Goal: Find contact information: Find contact information

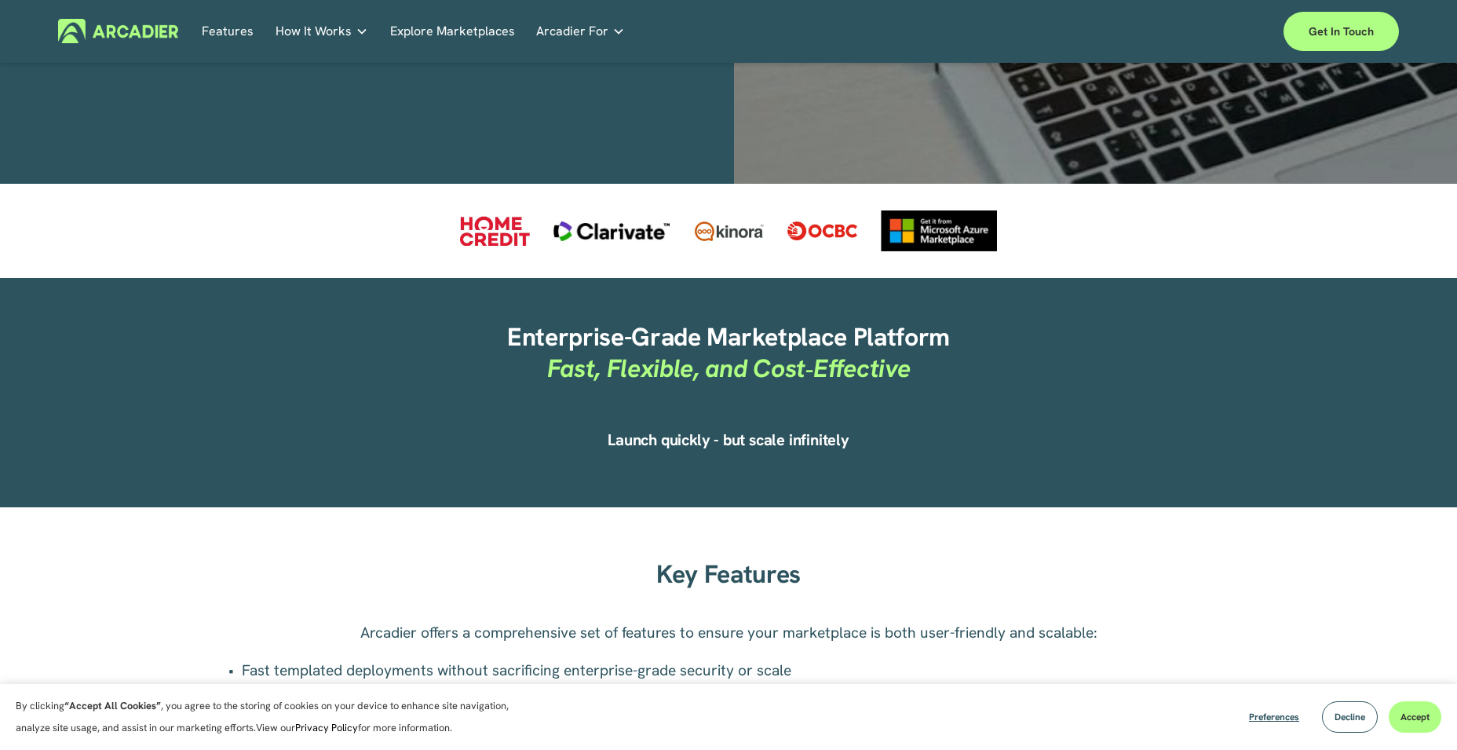
scroll to position [706, 0]
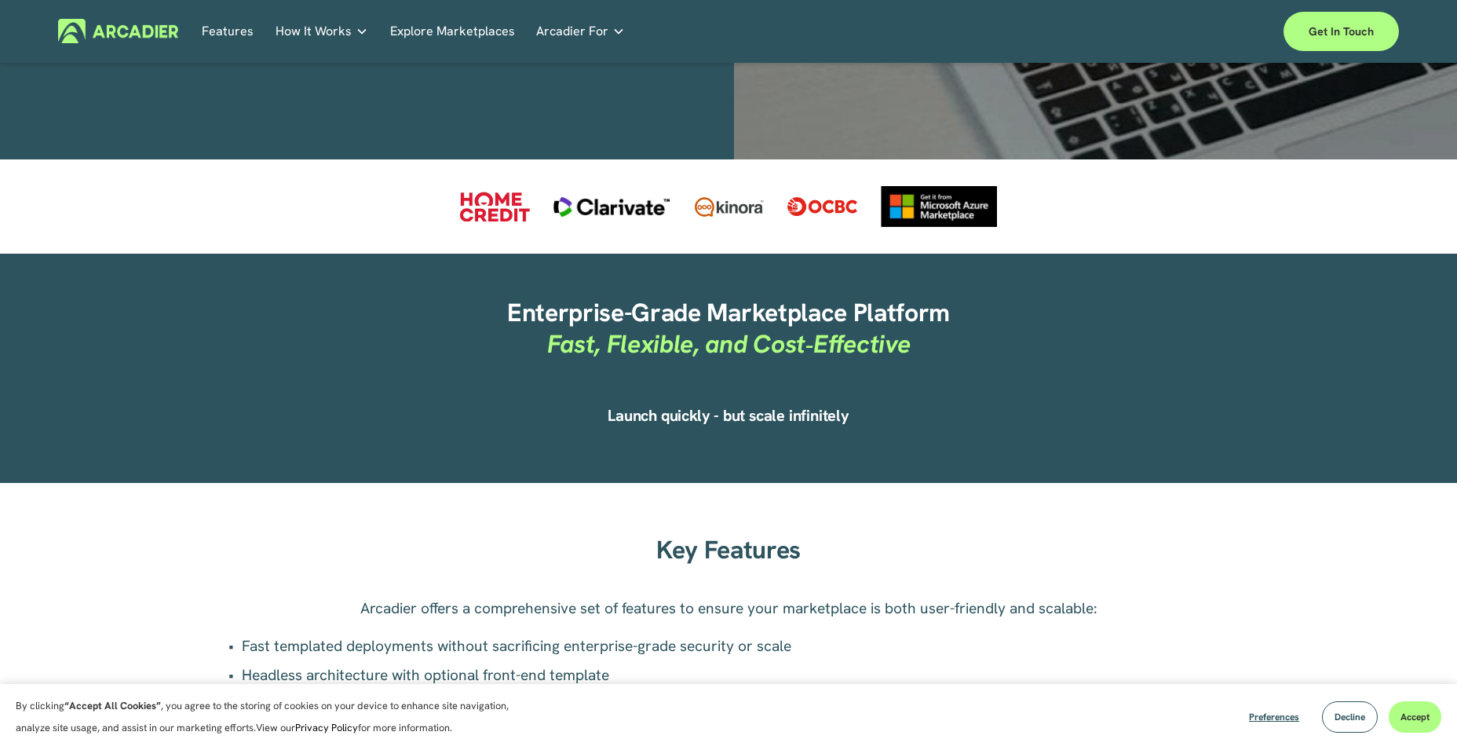
click at [454, 36] on link "Explore Marketplaces" at bounding box center [452, 31] width 125 height 24
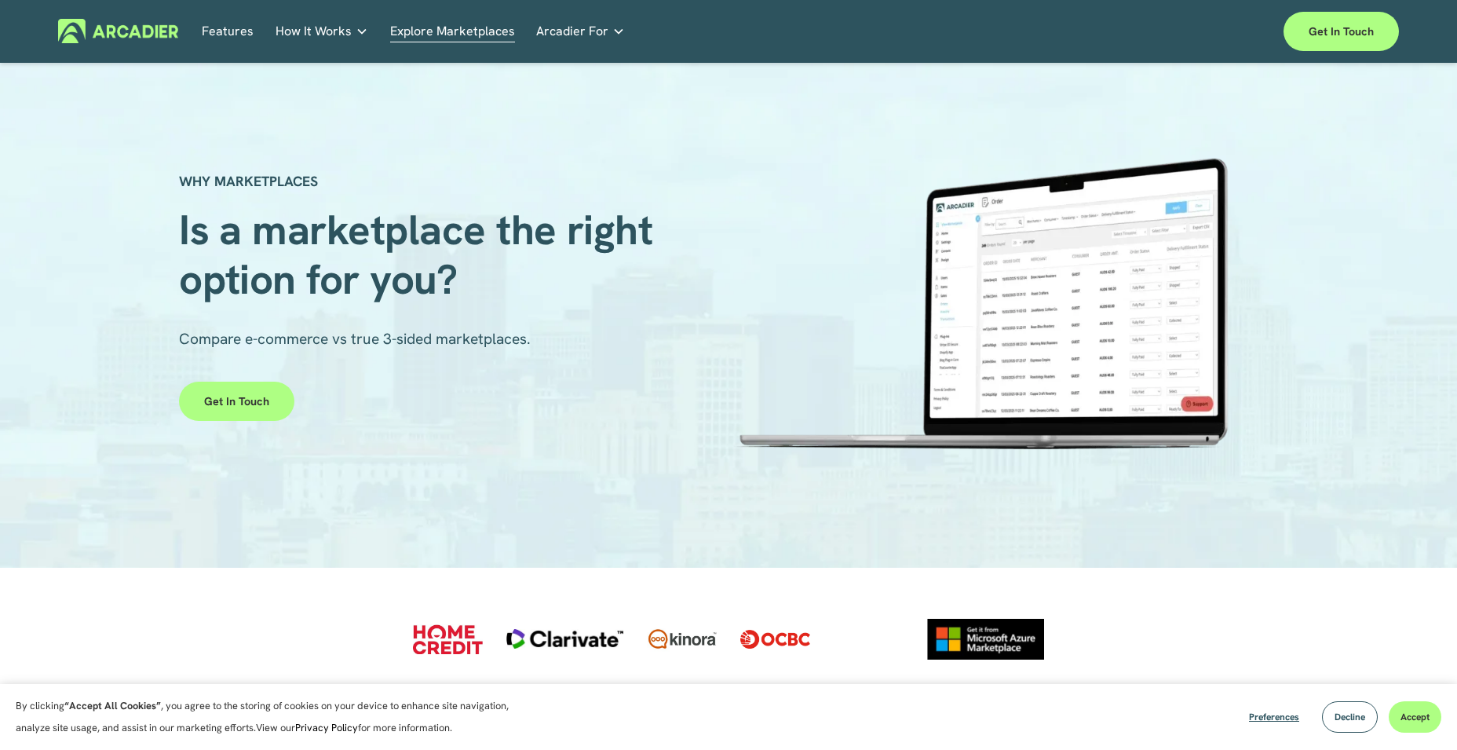
click at [347, 28] on span "How It Works" at bounding box center [314, 31] width 76 height 22
click at [258, 407] on link "Get in touch" at bounding box center [236, 400] width 115 height 39
